Goal: Check status: Check status

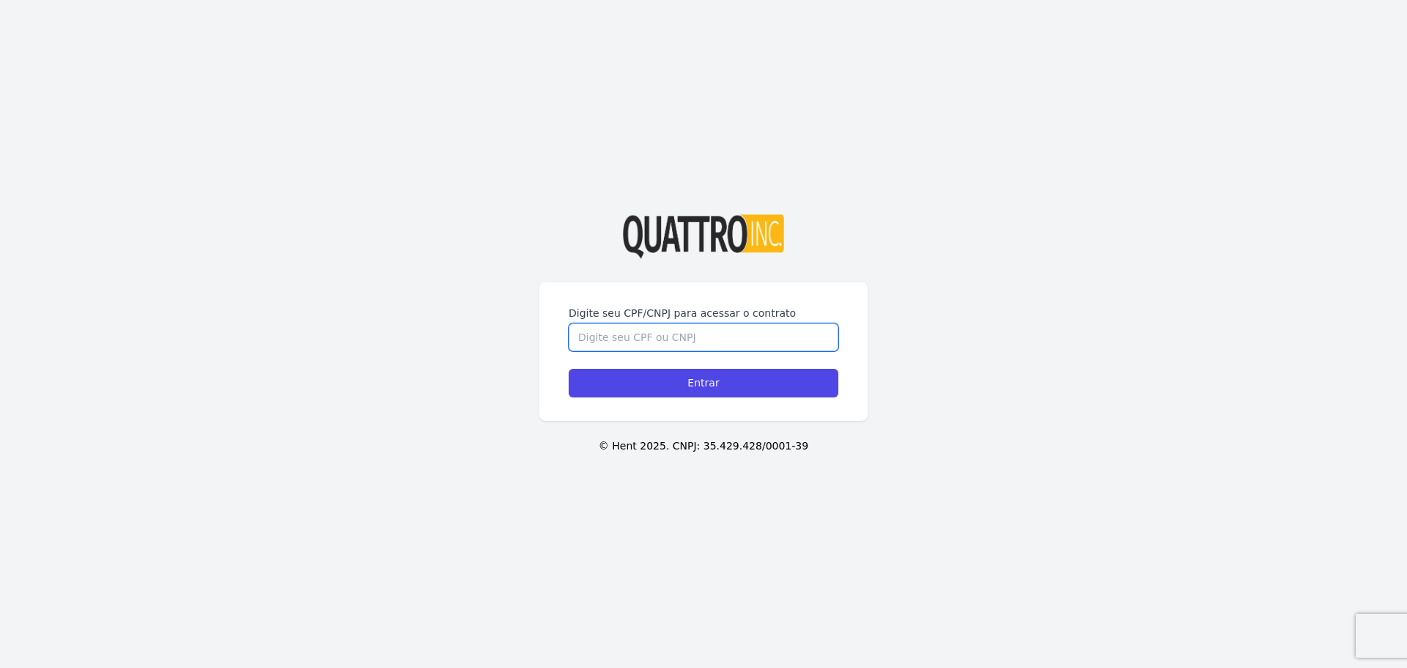
click at [704, 344] on input "Digite seu CPF/CNPJ para acessar o contrato" at bounding box center [704, 337] width 270 height 28
type input "52765065829"
click at [569, 369] on input "Entrar" at bounding box center [704, 383] width 270 height 29
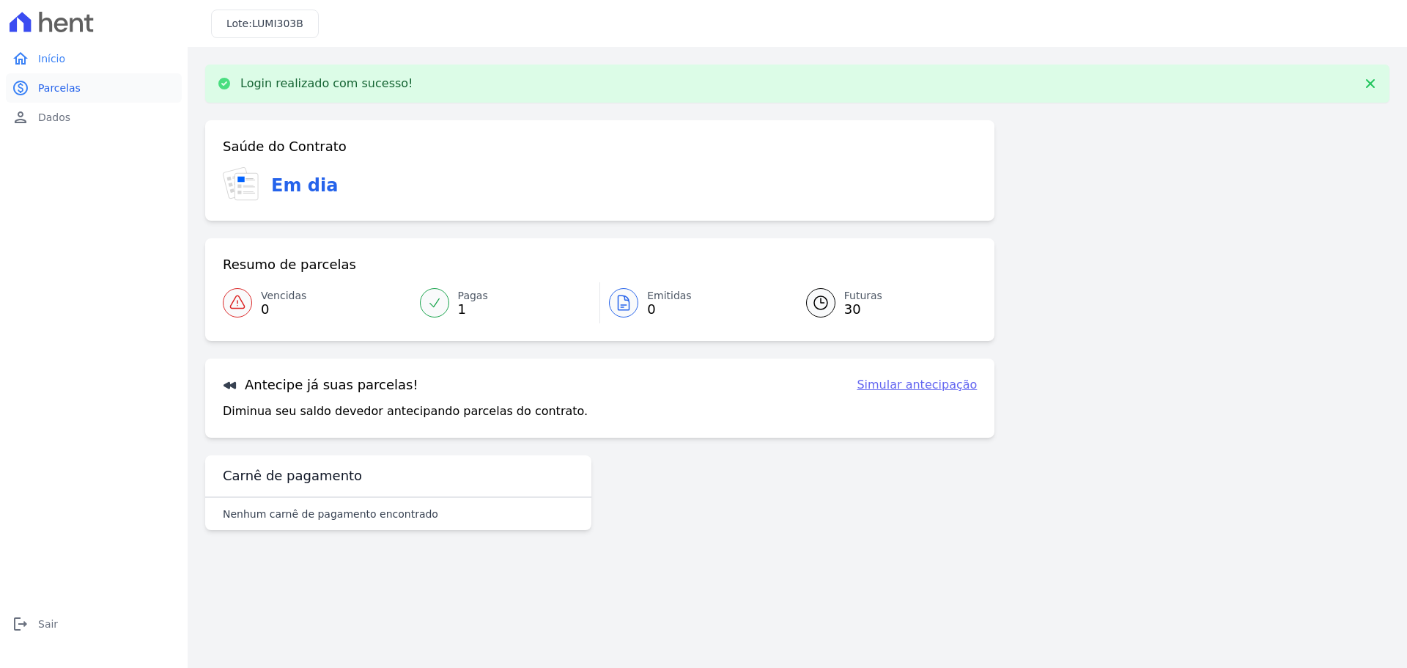
click at [59, 90] on span "Parcelas" at bounding box center [59, 88] width 43 height 15
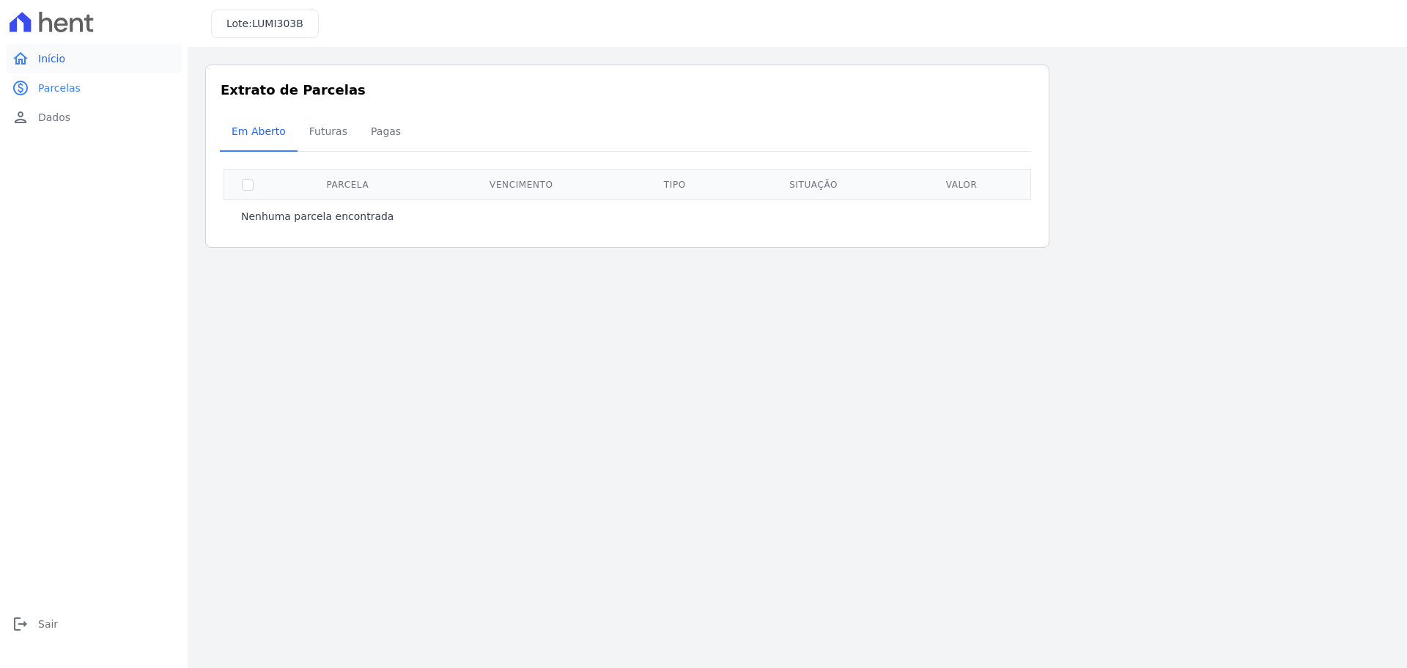
click at [69, 62] on link "home Início" at bounding box center [94, 58] width 176 height 29
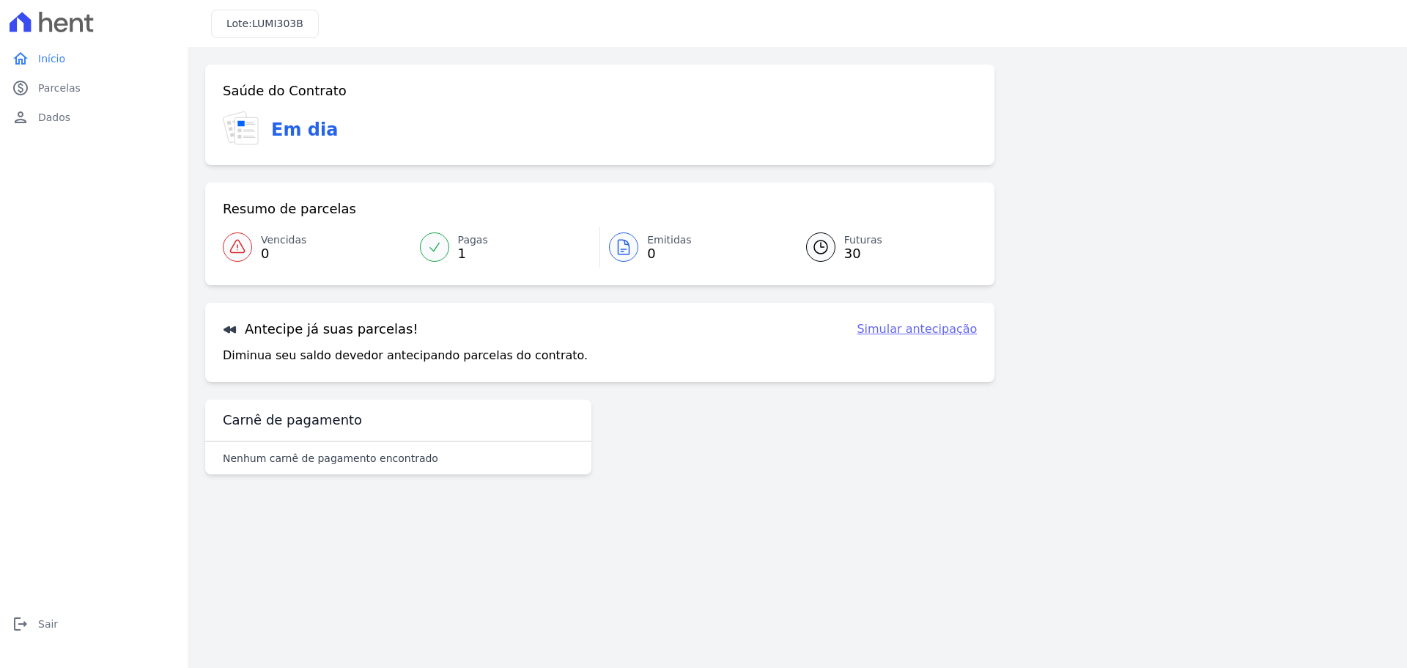
click at [442, 243] on div at bounding box center [434, 246] width 29 height 29
